Goal: Find specific page/section: Find specific page/section

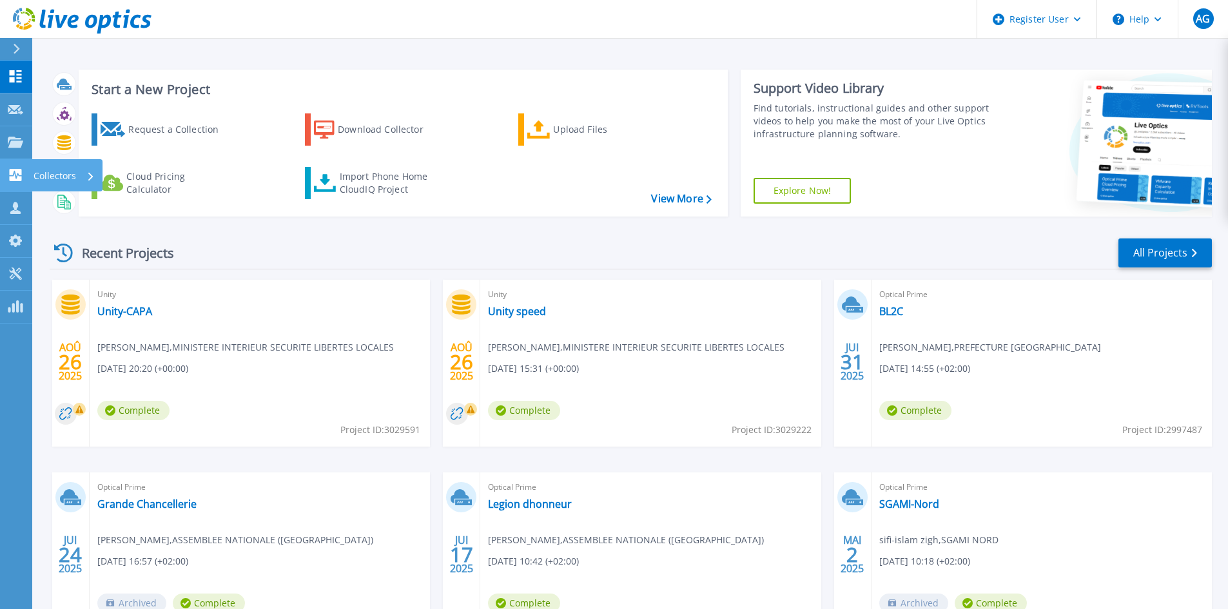
click at [54, 175] on p "Collectors" at bounding box center [55, 176] width 43 height 34
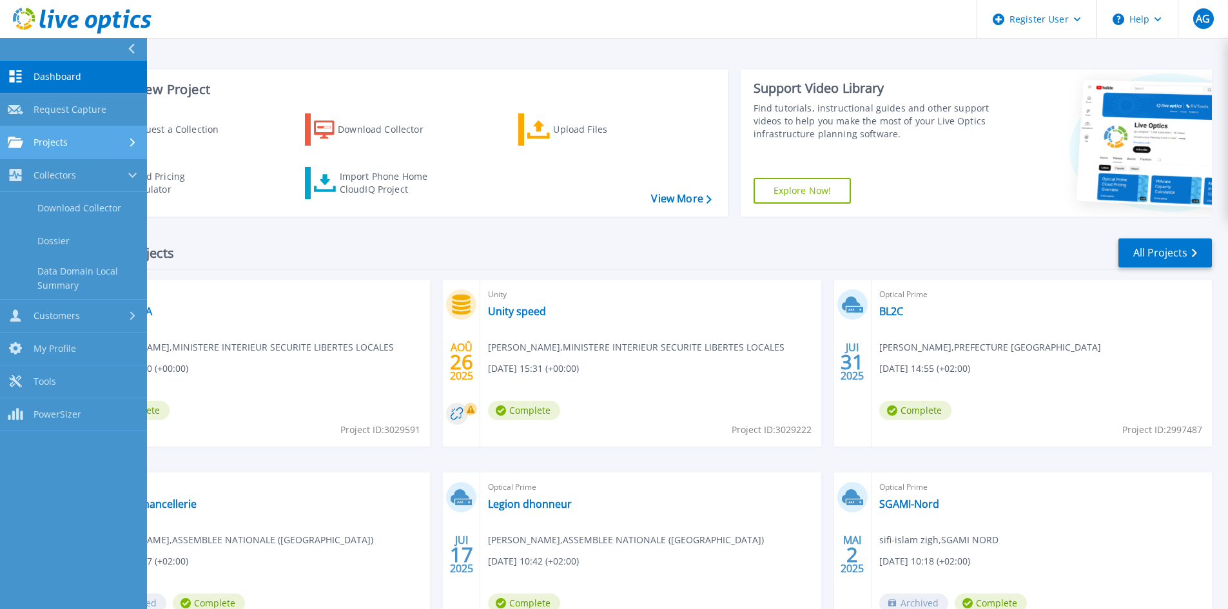
click at [82, 141] on div "Projects" at bounding box center [74, 143] width 132 height 12
click at [106, 170] on link "Search Projects" at bounding box center [73, 175] width 147 height 33
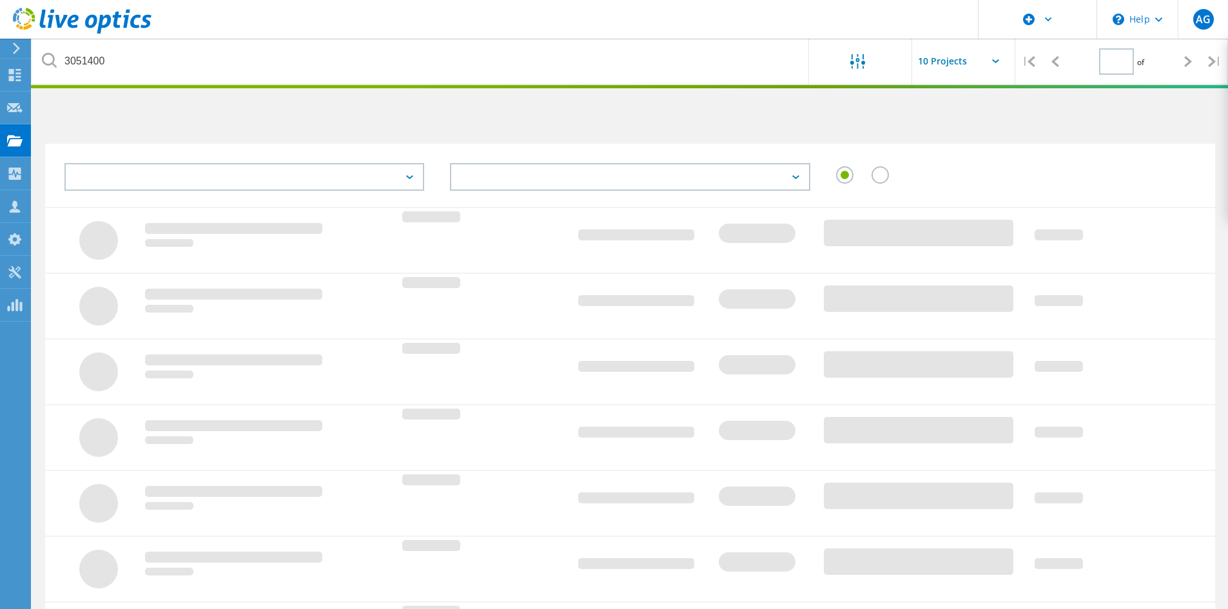
type input "1"
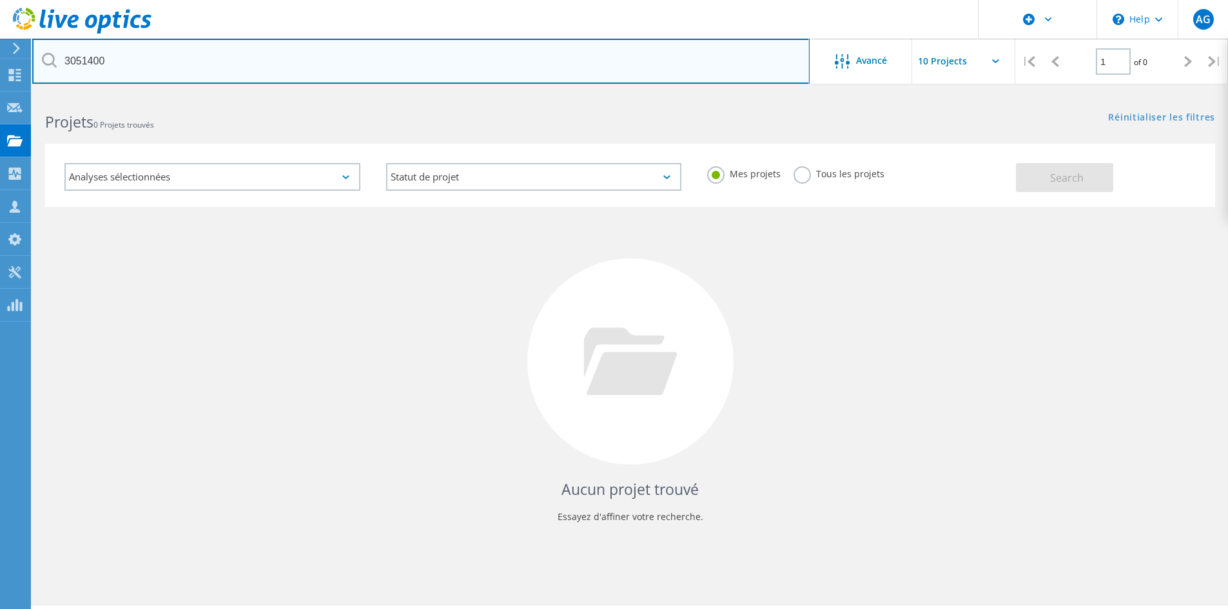
click at [707, 59] on input "3051400" at bounding box center [420, 61] width 777 height 45
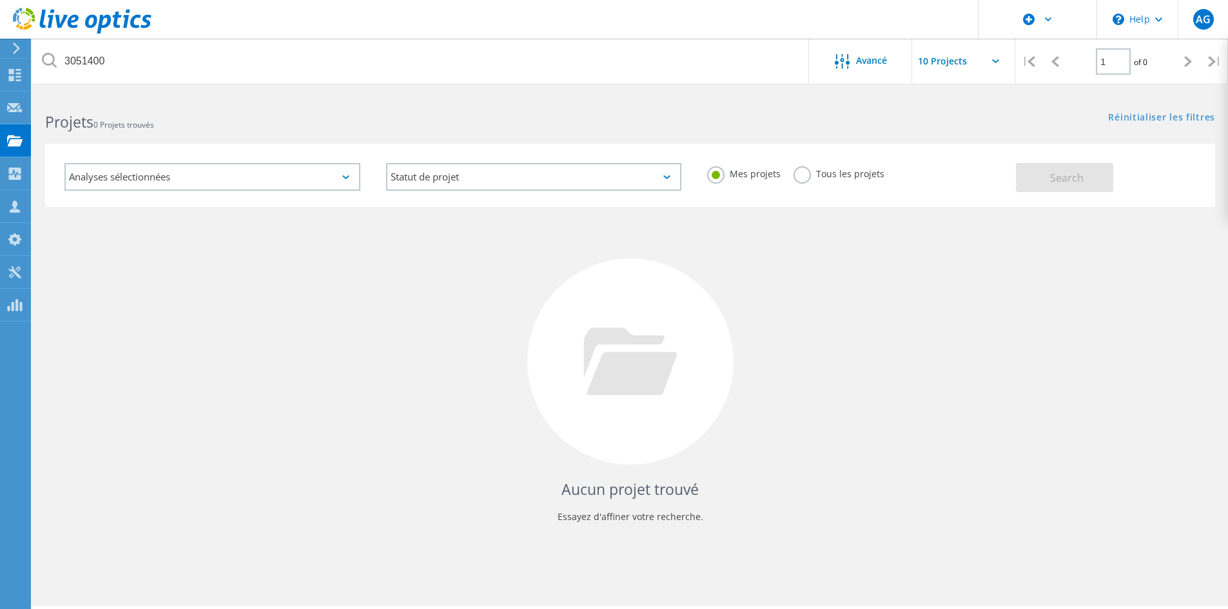
click at [853, 177] on label "Tous les projets" at bounding box center [839, 172] width 91 height 12
click at [0, 0] on input "Tous les projets" at bounding box center [0, 0] width 0 height 0
click at [1046, 187] on button "Search" at bounding box center [1064, 177] width 97 height 29
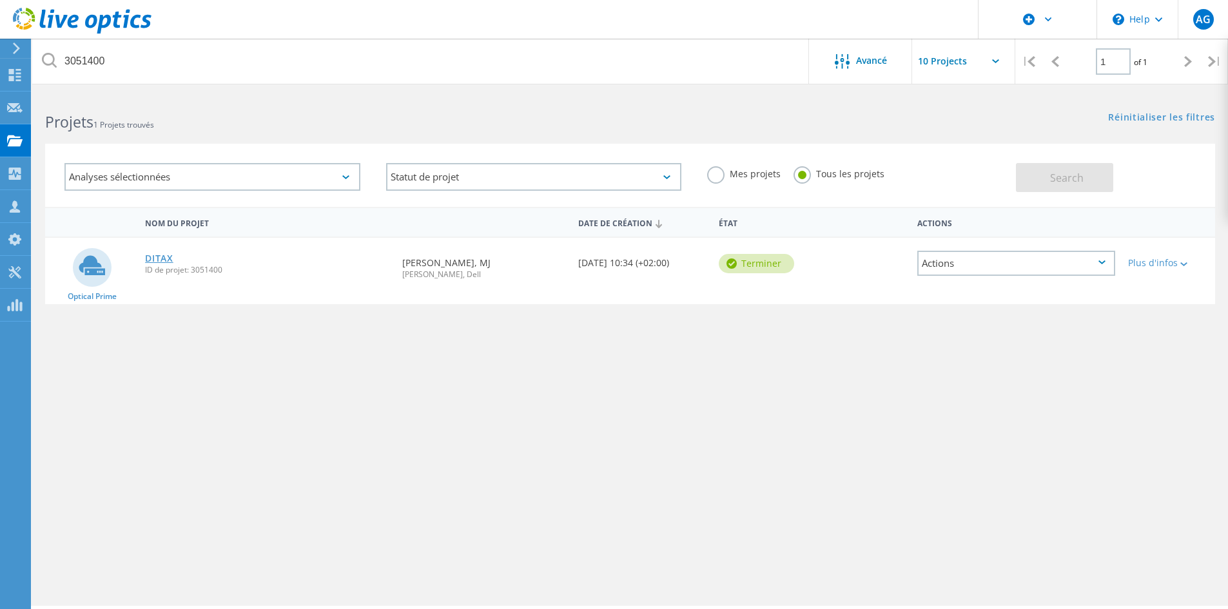
drag, startPoint x: 175, startPoint y: 257, endPoint x: 168, endPoint y: 256, distance: 6.6
click at [171, 257] on div "DITAX ID de projet: 3051400" at bounding box center [267, 262] width 257 height 49
click at [168, 256] on link "DITAX" at bounding box center [159, 258] width 28 height 9
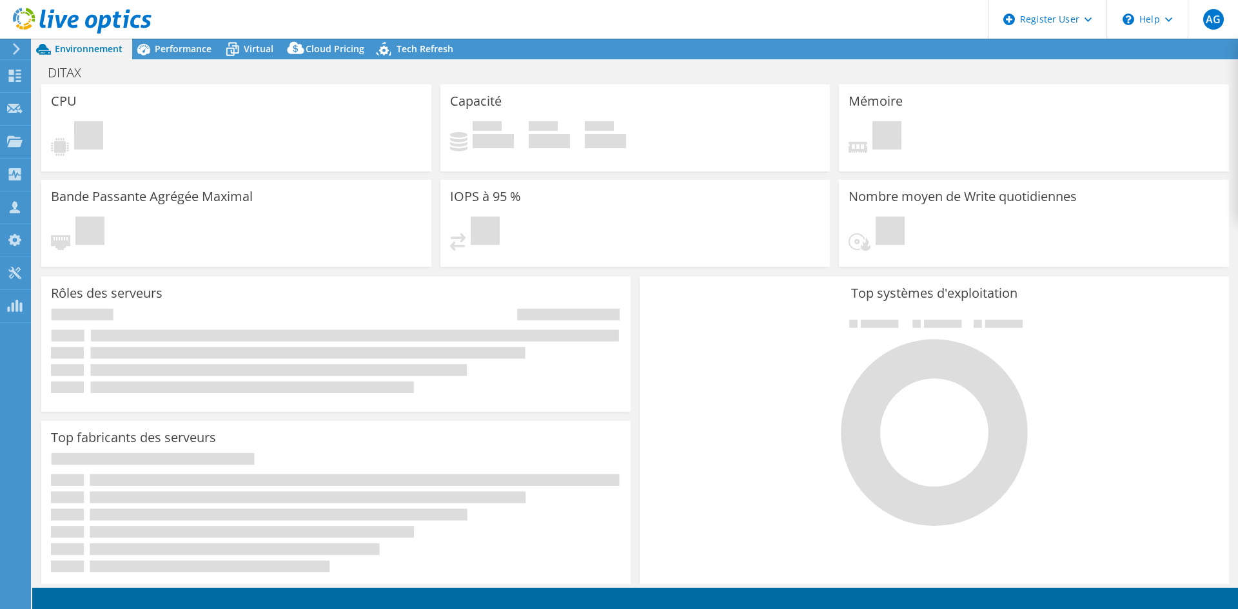
select select "EULondon"
select select "EUR"
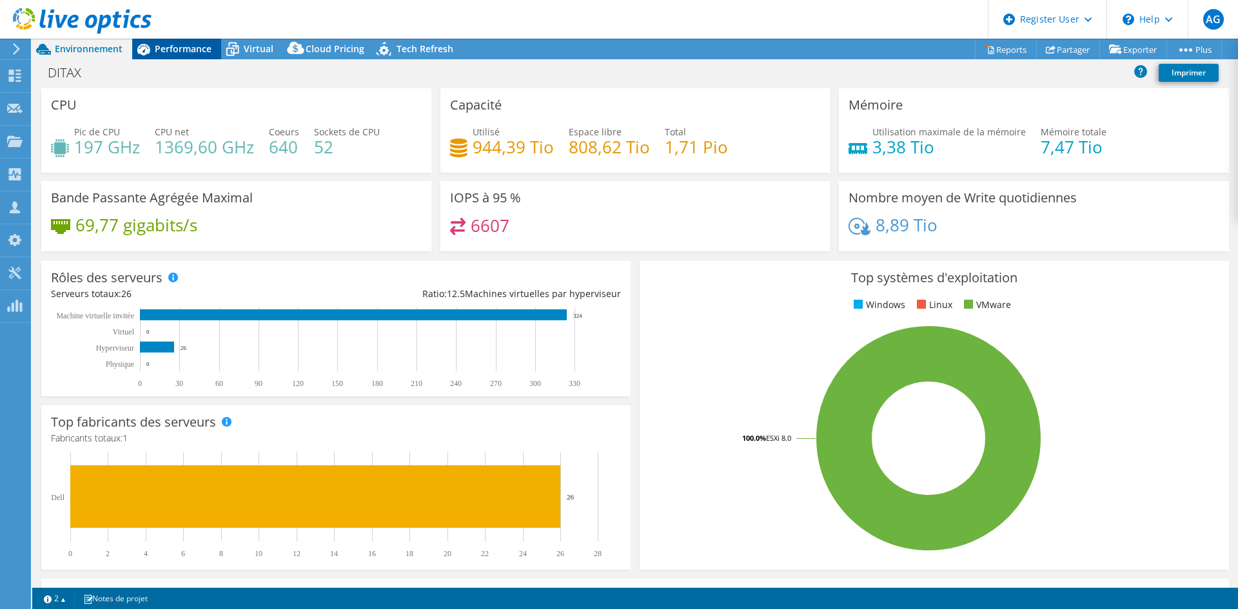
click at [186, 46] on span "Performance" at bounding box center [183, 49] width 57 height 12
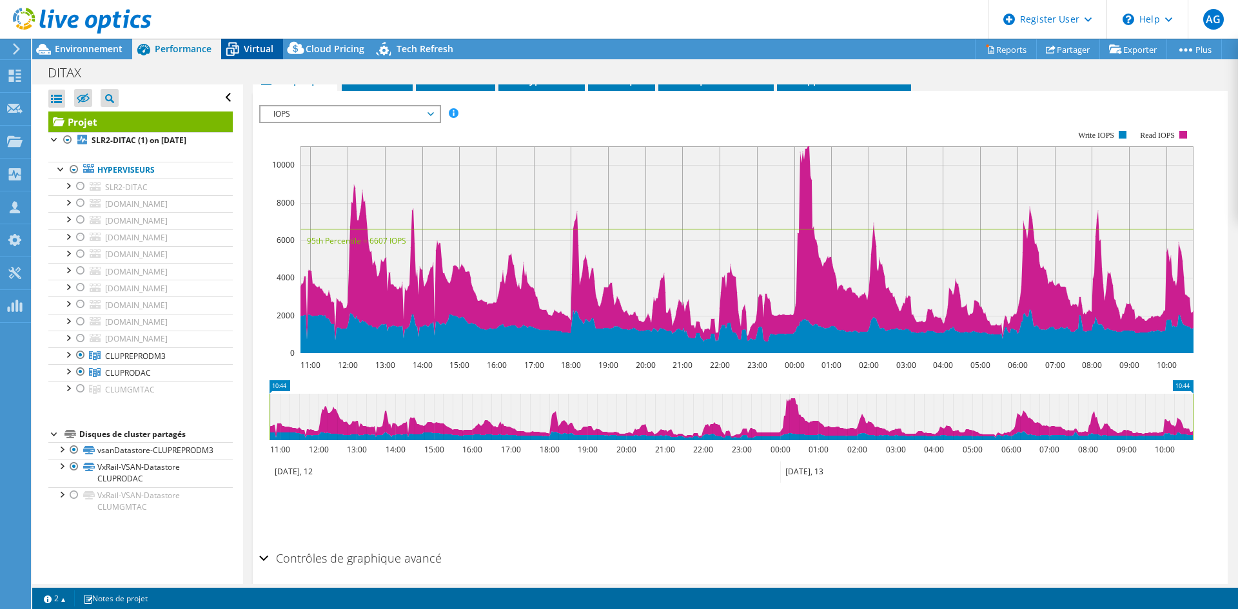
scroll to position [116, 0]
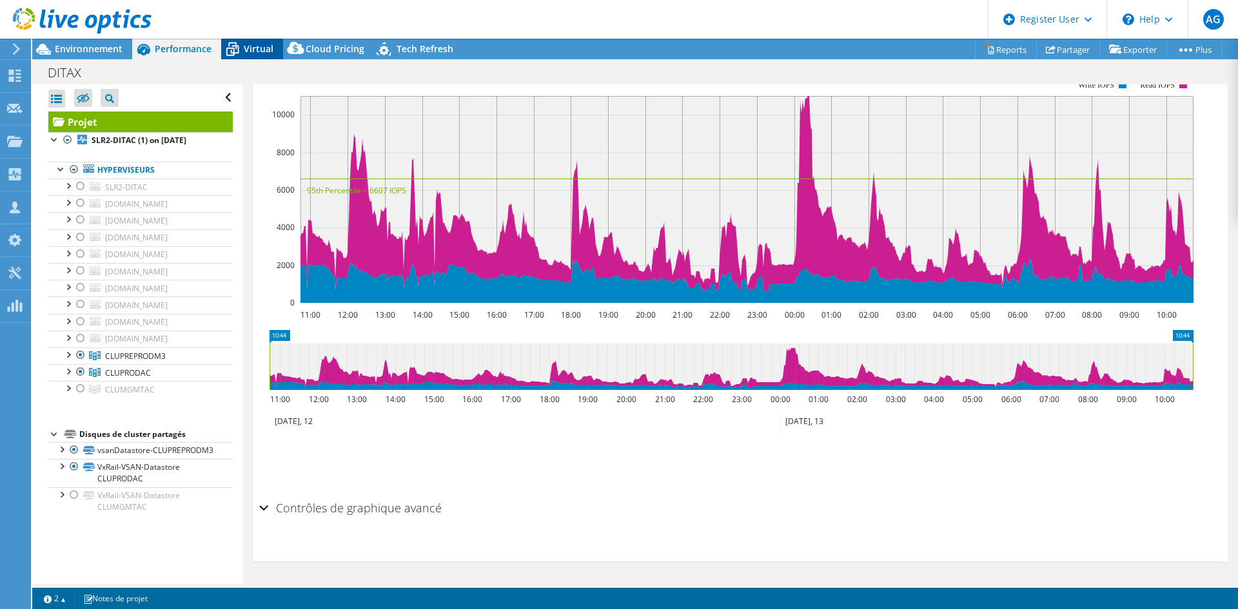
click at [264, 50] on span "Virtual" at bounding box center [259, 49] width 30 height 12
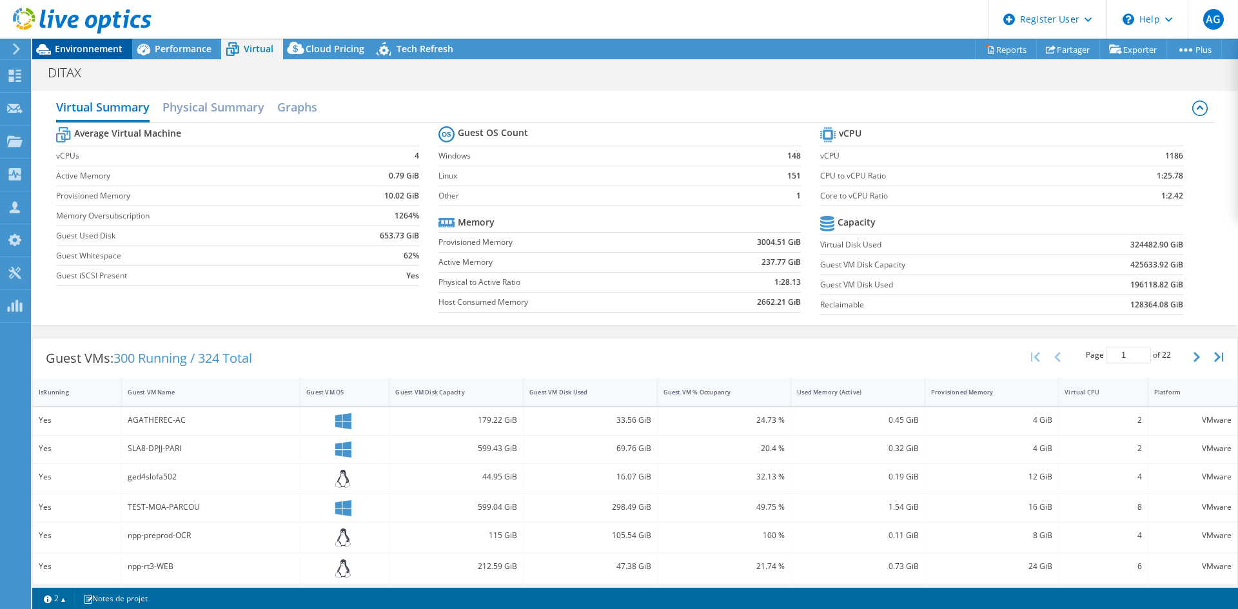
click at [83, 49] on span "Environnement" at bounding box center [89, 49] width 68 height 12
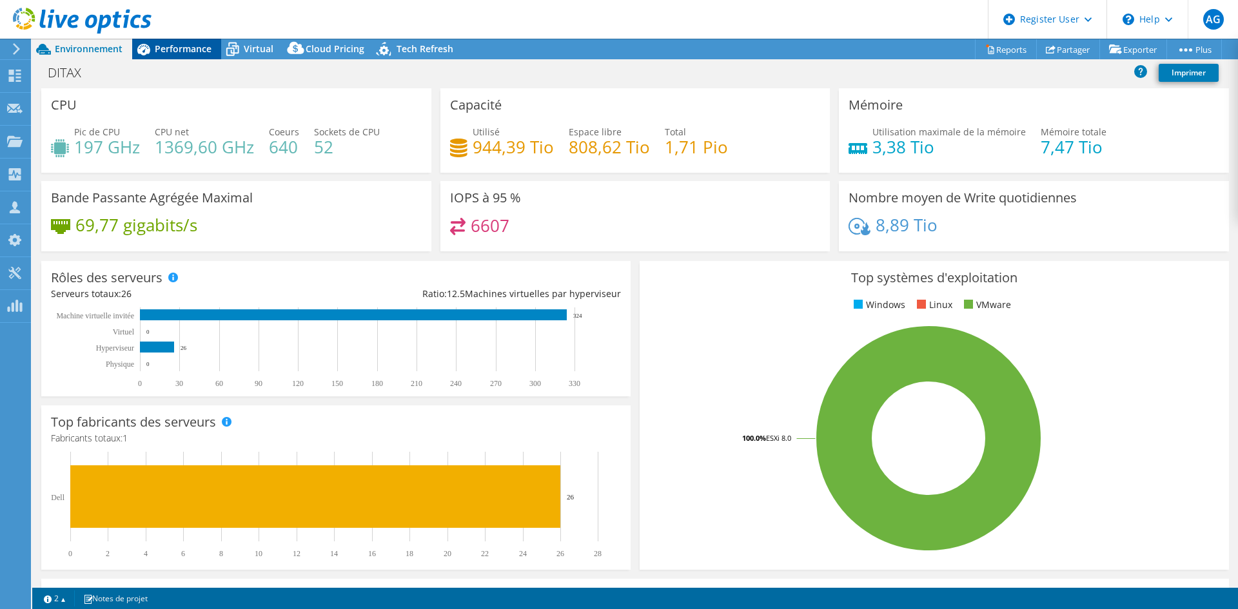
click at [182, 46] on span "Performance" at bounding box center [183, 49] width 57 height 12
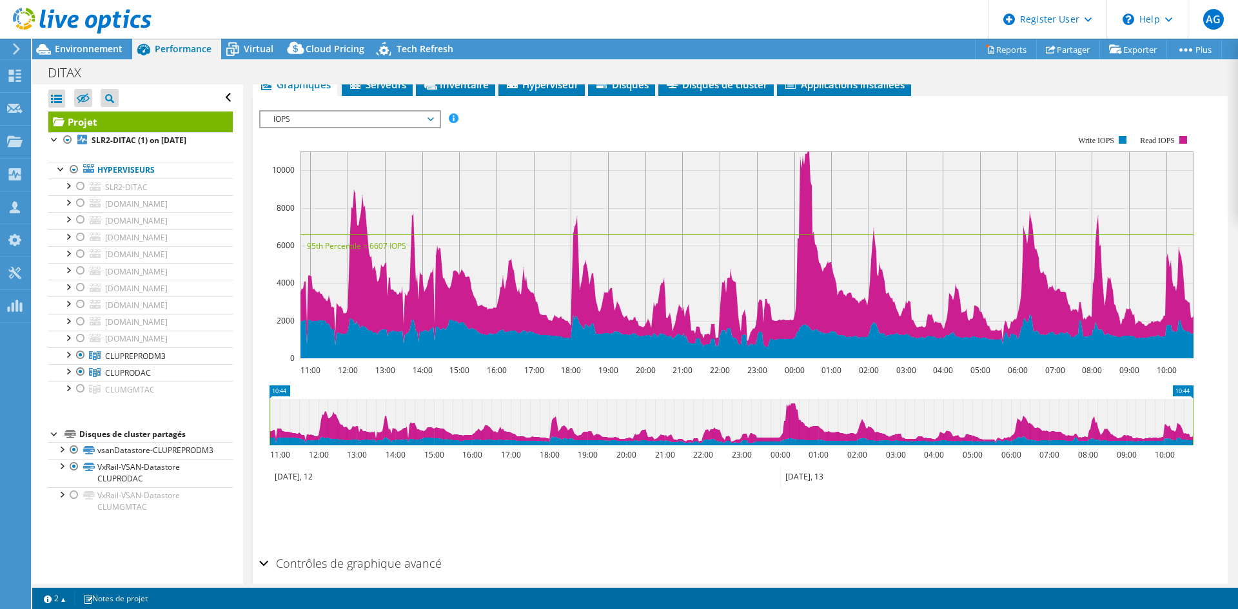
scroll to position [0, 0]
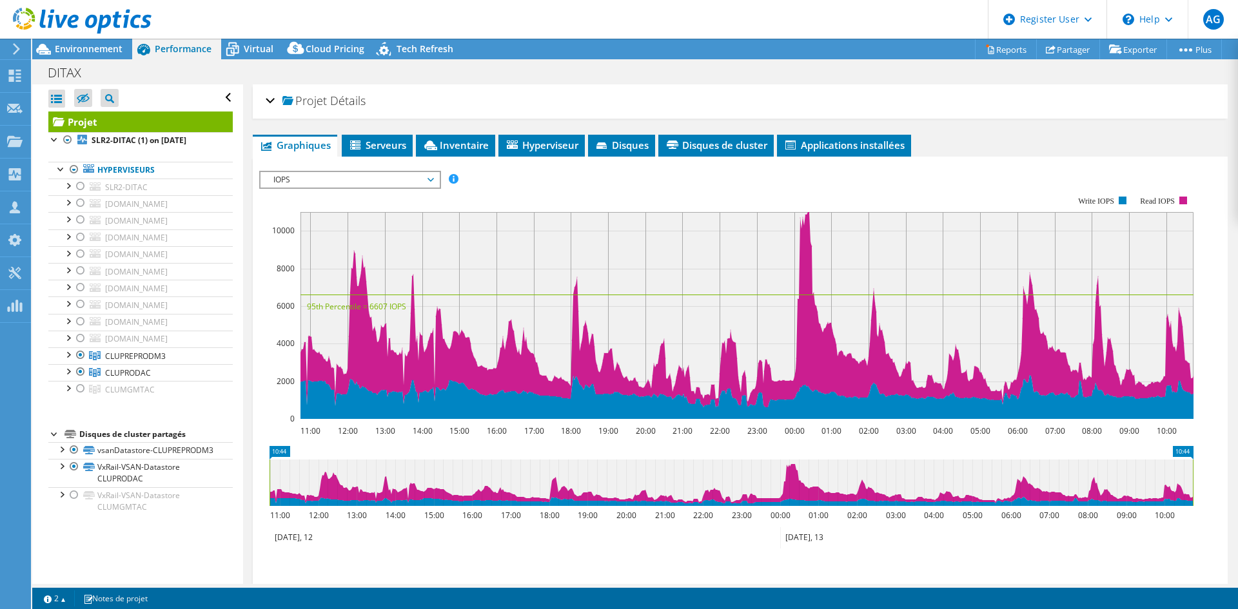
click at [338, 99] on span "Détails" at bounding box center [347, 100] width 35 height 15
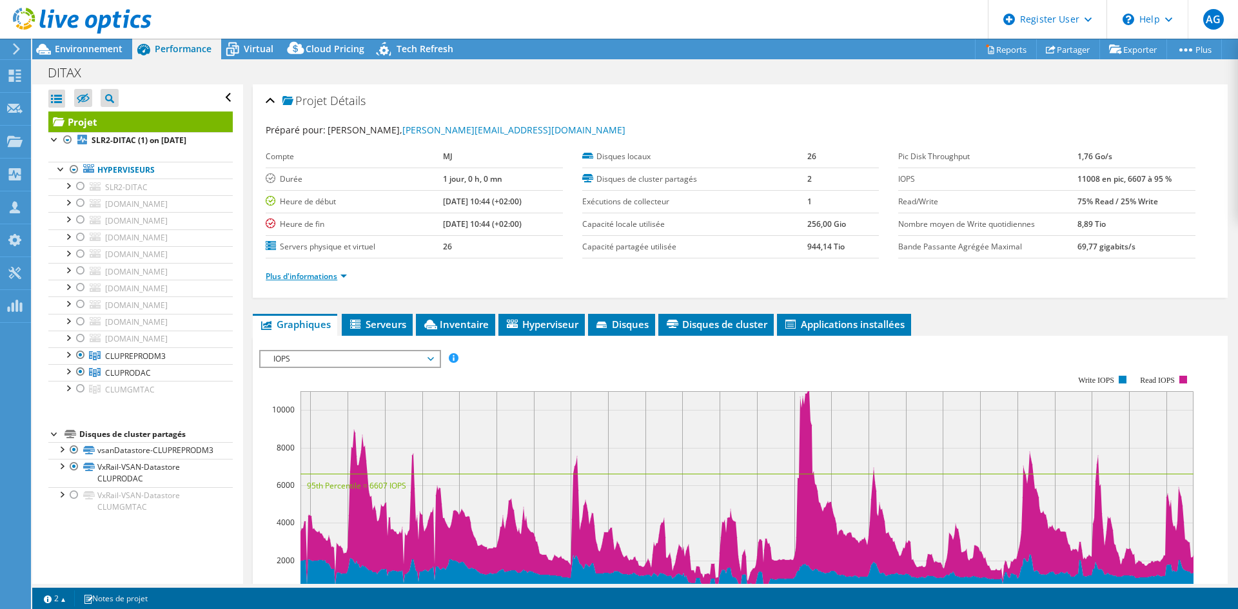
click at [320, 274] on link "Plus d'informations" at bounding box center [306, 276] width 81 height 11
